Goal: Information Seeking & Learning: Learn about a topic

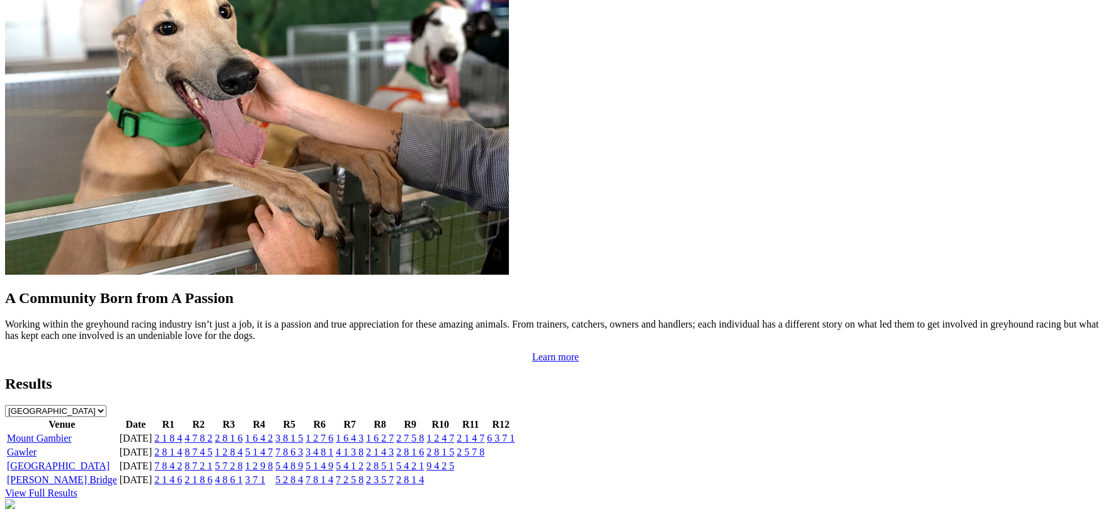
scroll to position [1003, 0]
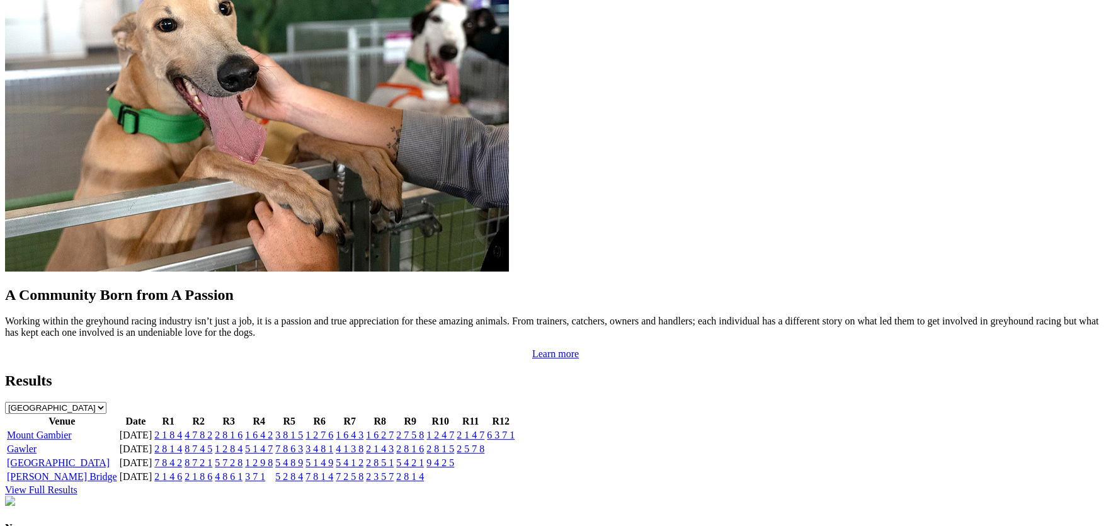
click at [37, 443] on link "Gawler" at bounding box center [22, 448] width 30 height 11
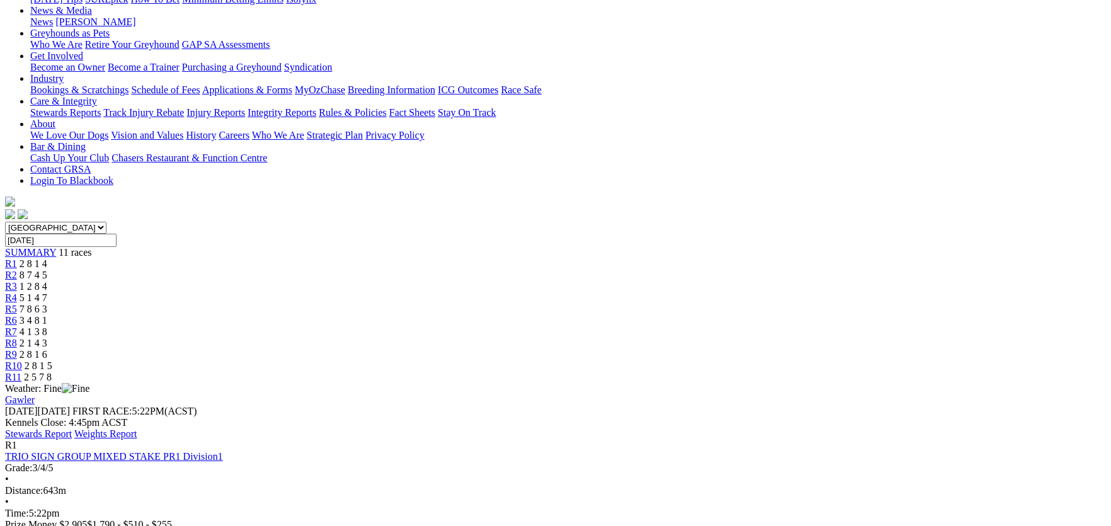
scroll to position [251, 0]
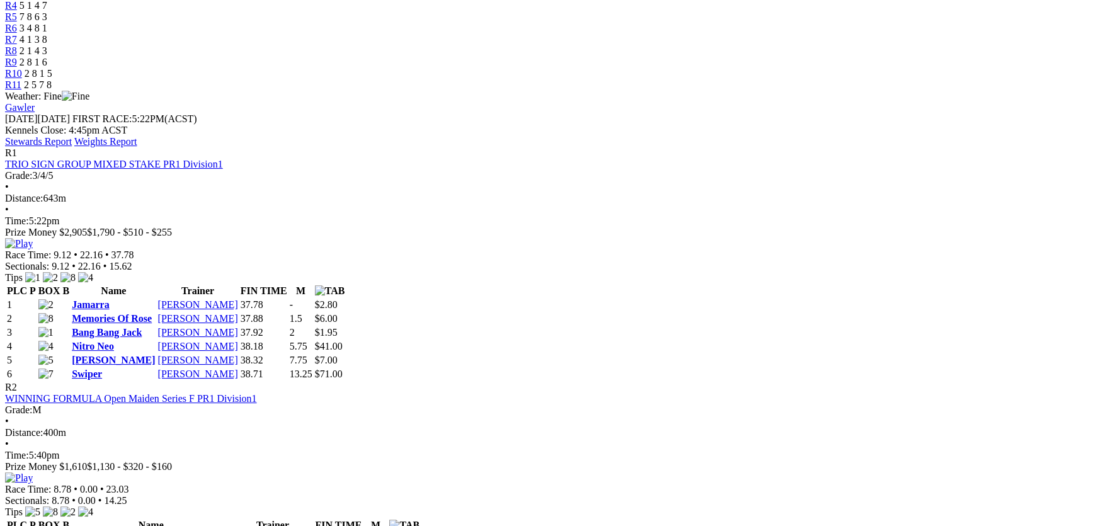
scroll to position [503, 0]
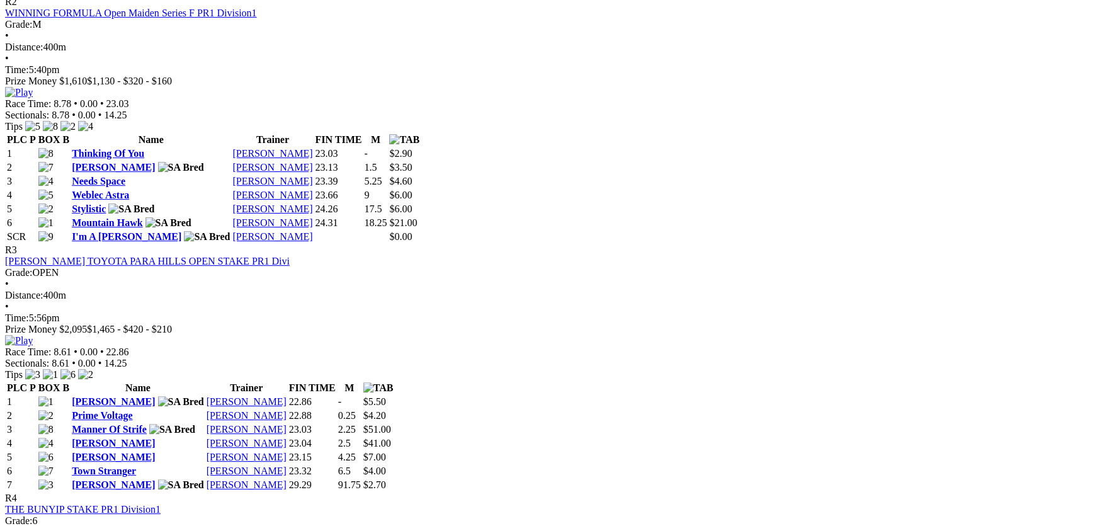
scroll to position [903, 0]
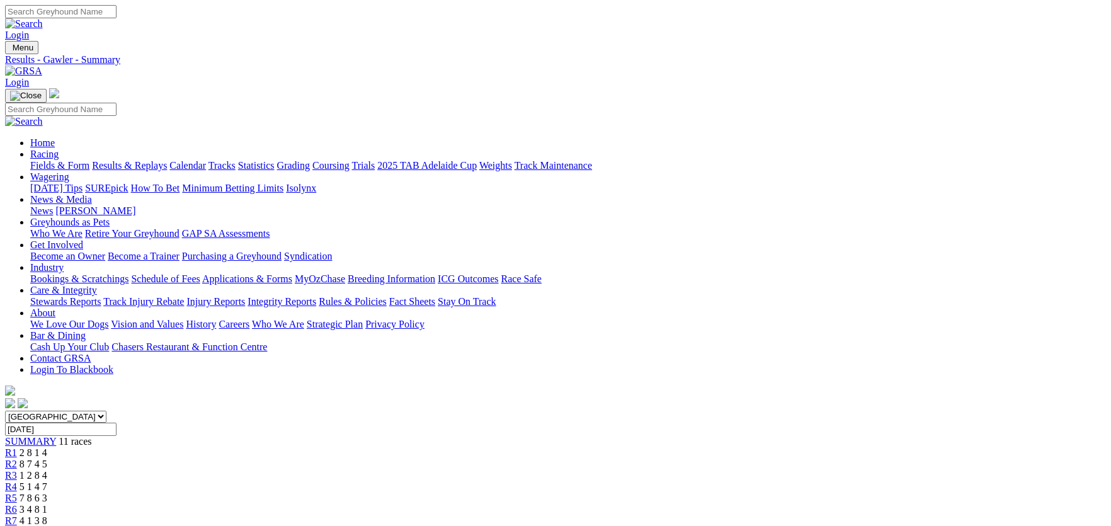
click at [316, 296] on link "Integrity Reports" at bounding box center [282, 301] width 69 height 11
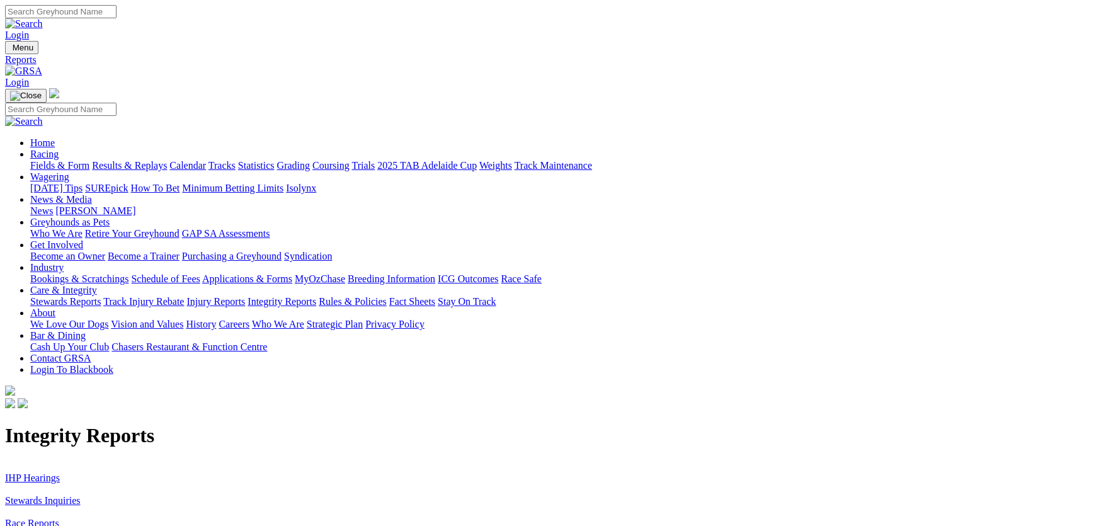
click at [60, 472] on link "IHP Hearings" at bounding box center [32, 477] width 55 height 11
click at [81, 495] on link "Stewards Inquiries" at bounding box center [43, 500] width 76 height 11
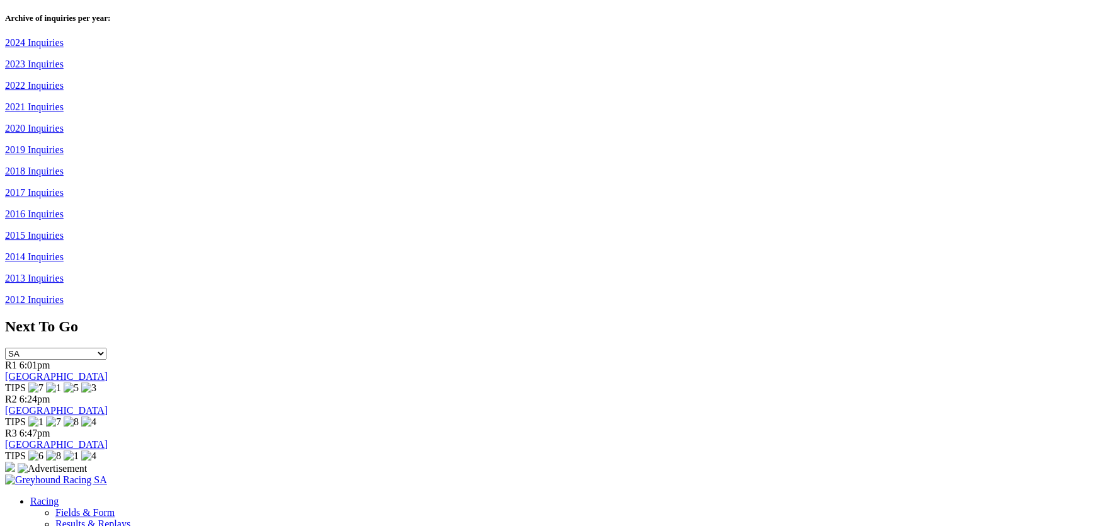
scroll to position [976, 0]
